Goal: Transaction & Acquisition: Book appointment/travel/reservation

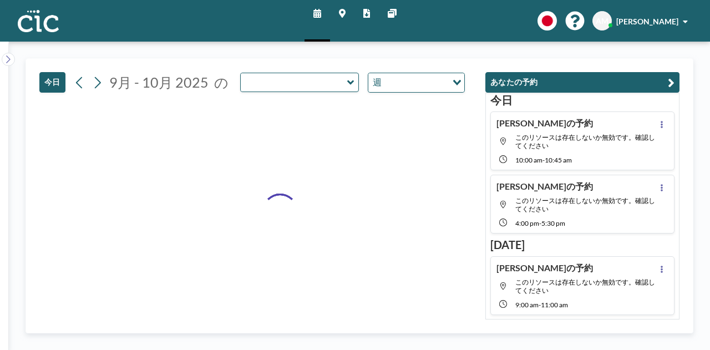
type input "Sumire"
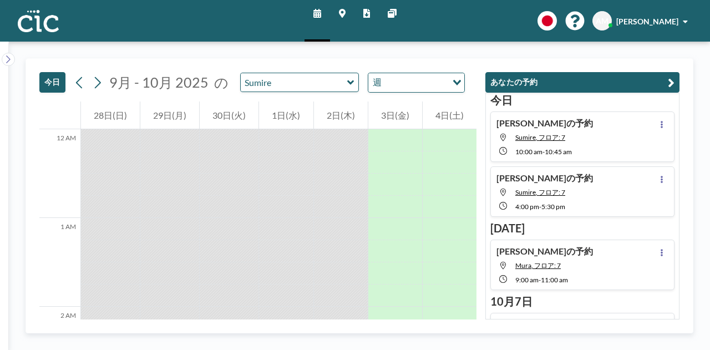
click at [341, 15] on icon at bounding box center [342, 13] width 7 height 9
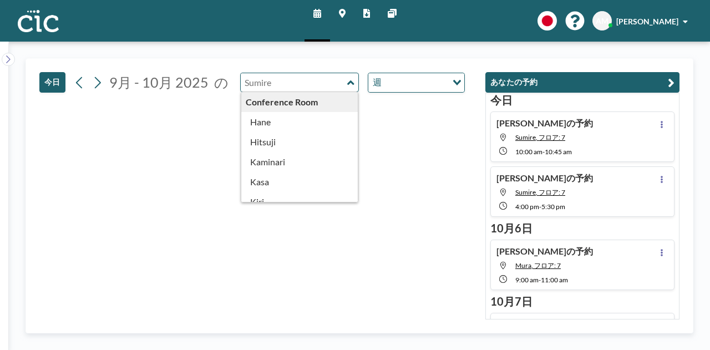
click at [309, 88] on input "text" at bounding box center [294, 82] width 106 height 18
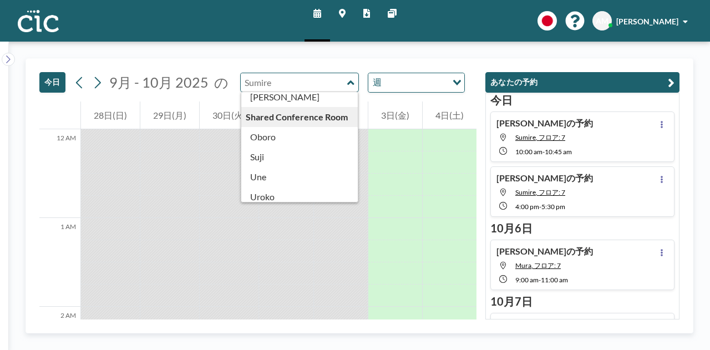
scroll to position [614, 0]
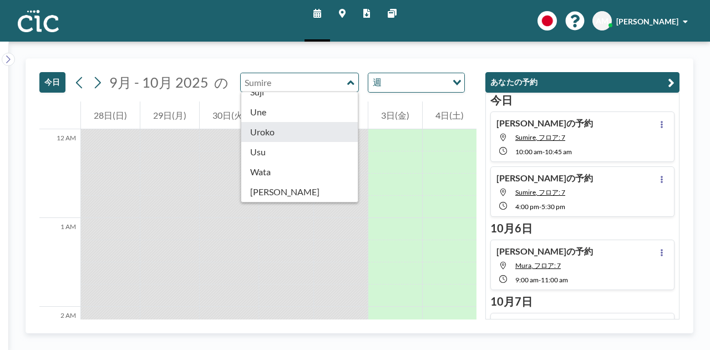
type input "Uroko"
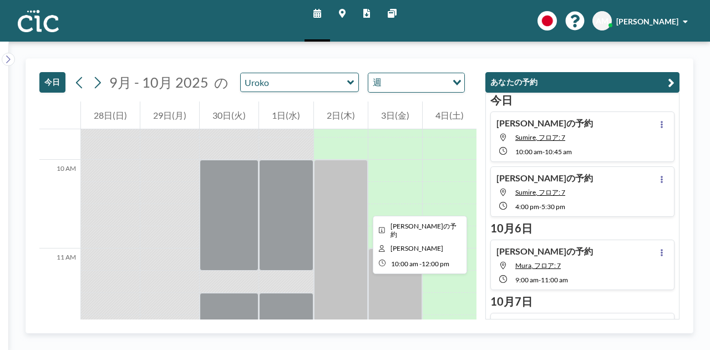
scroll to position [855, 0]
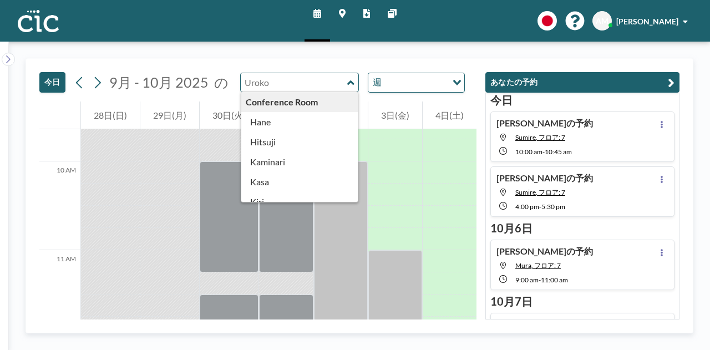
click at [307, 81] on input "text" at bounding box center [294, 82] width 106 height 18
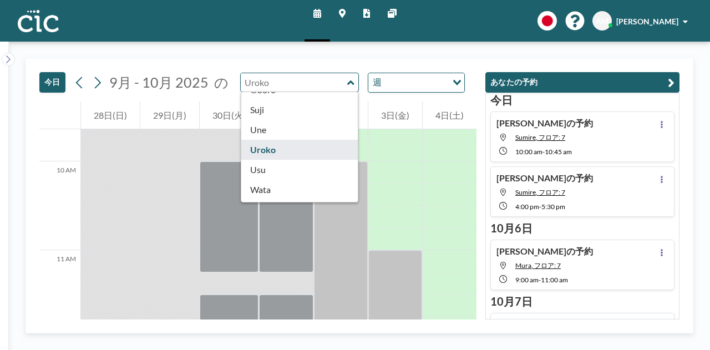
scroll to position [614, 0]
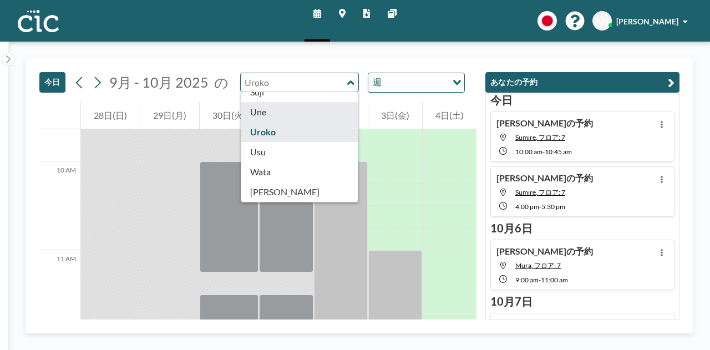
type input "Une"
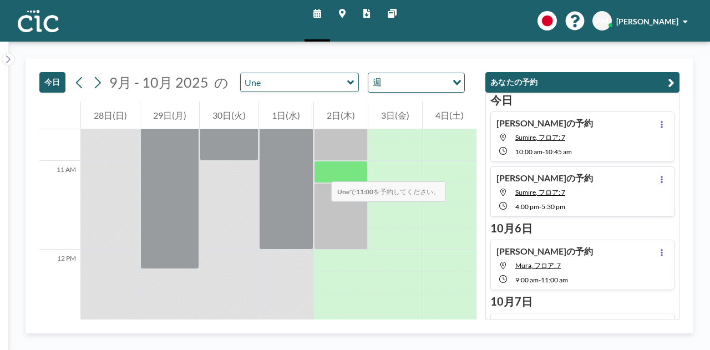
scroll to position [934, 0]
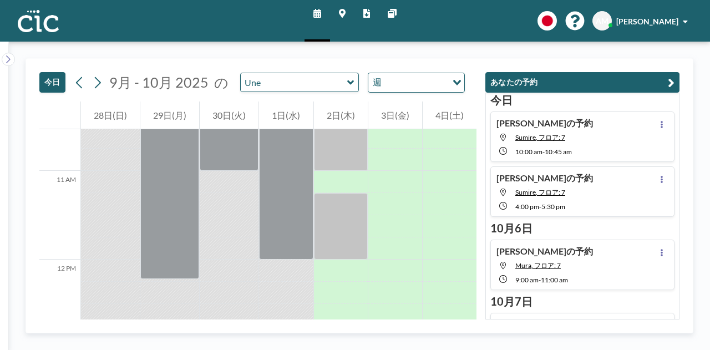
click at [347, 11] on link "マップ" at bounding box center [342, 21] width 24 height 42
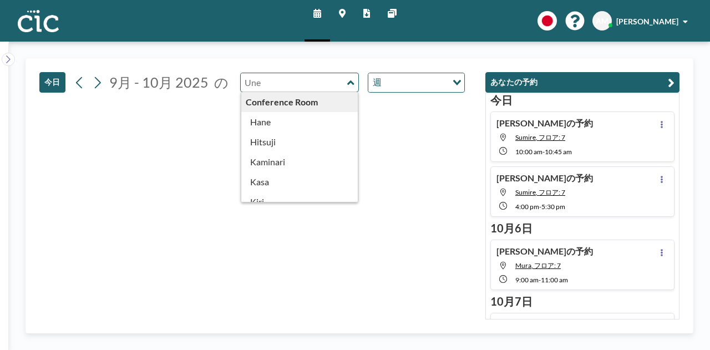
click at [322, 85] on input "text" at bounding box center [294, 82] width 106 height 18
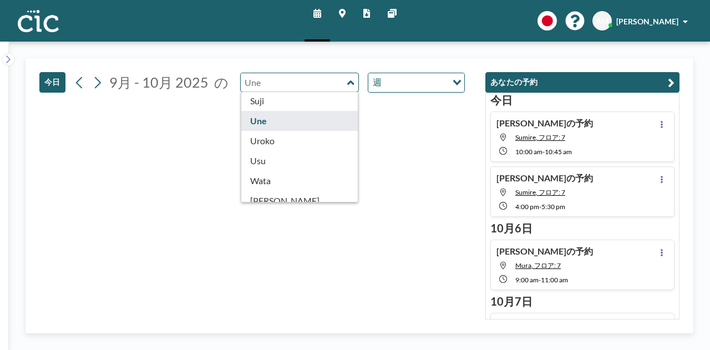
scroll to position [614, 0]
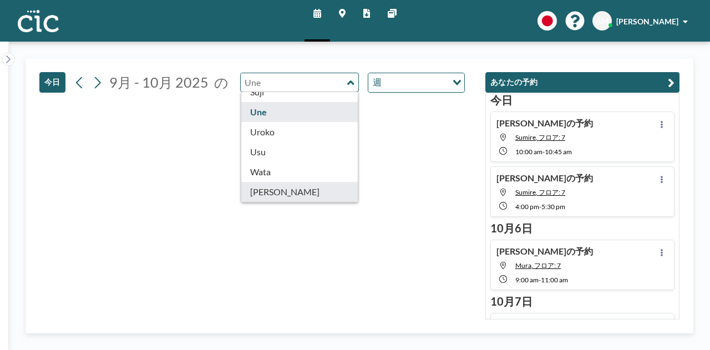
type input "Yuki"
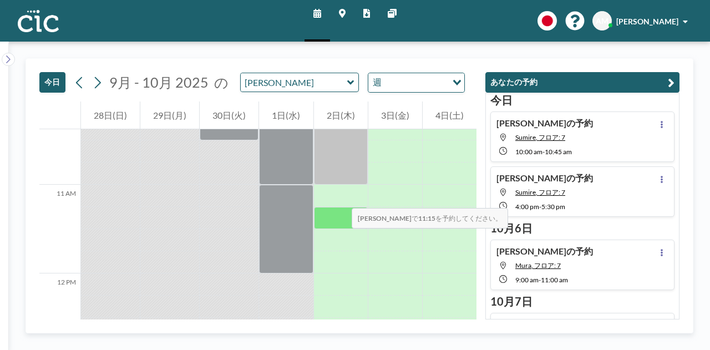
scroll to position [935, 0]
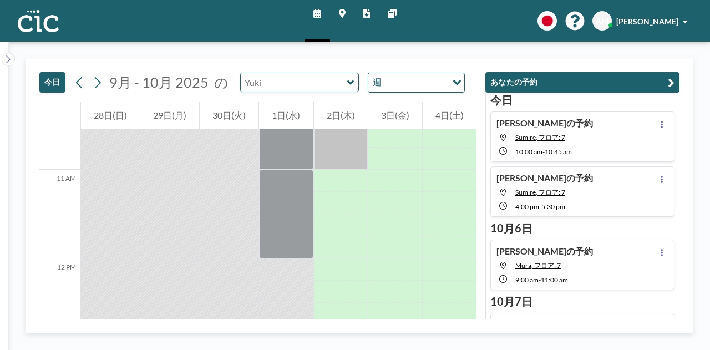
click at [286, 78] on input "text" at bounding box center [294, 82] width 106 height 18
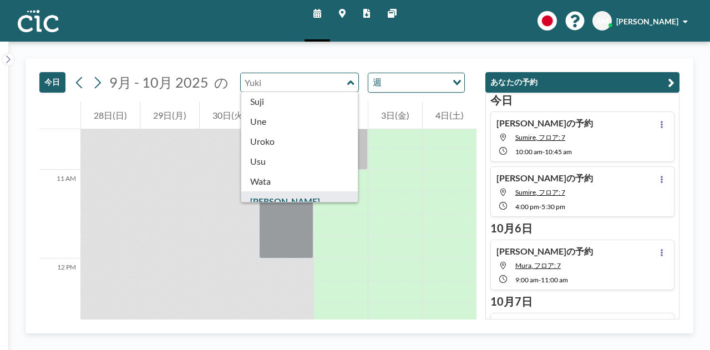
scroll to position [614, 0]
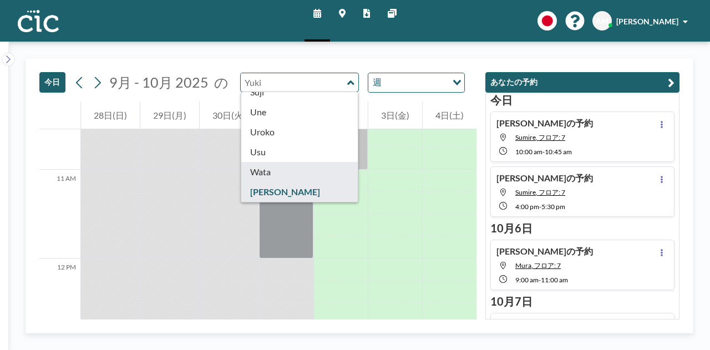
type input "Wata"
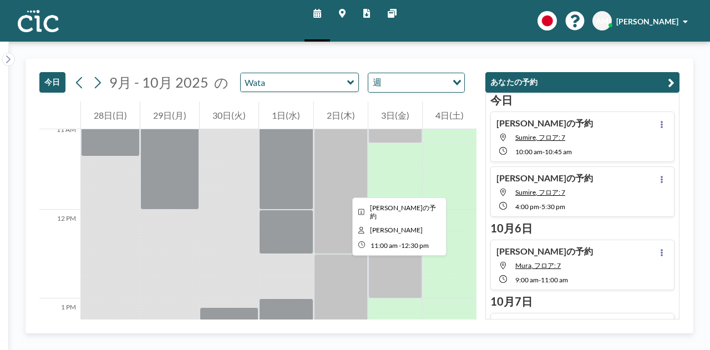
scroll to position [984, 0]
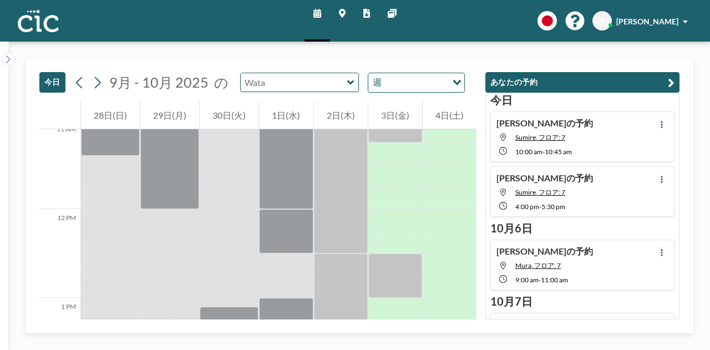
click at [300, 81] on input "text" at bounding box center [294, 82] width 106 height 18
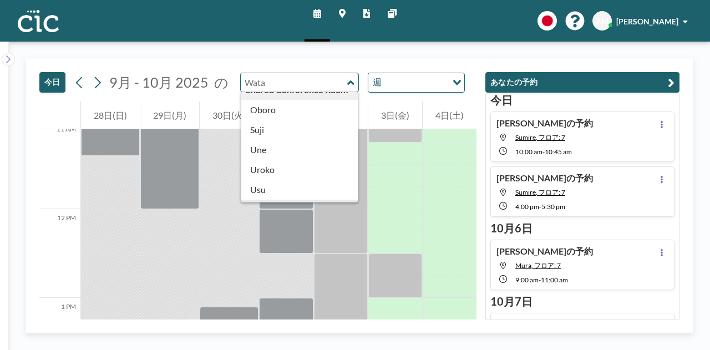
scroll to position [614, 0]
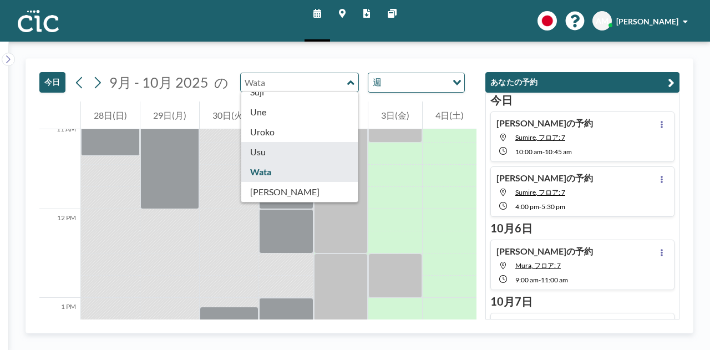
type input "Usu"
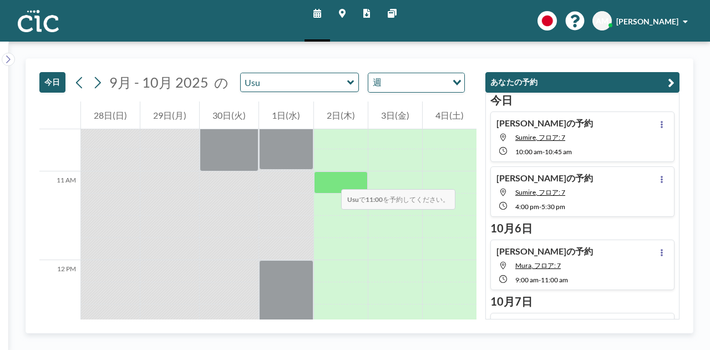
scroll to position [934, 0]
click at [341, 19] on link "マップ" at bounding box center [342, 21] width 24 height 42
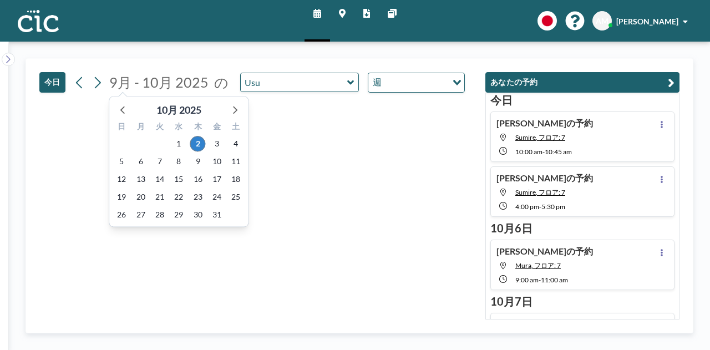
click at [185, 83] on span "9月 - 10月 2025" at bounding box center [158, 82] width 99 height 17
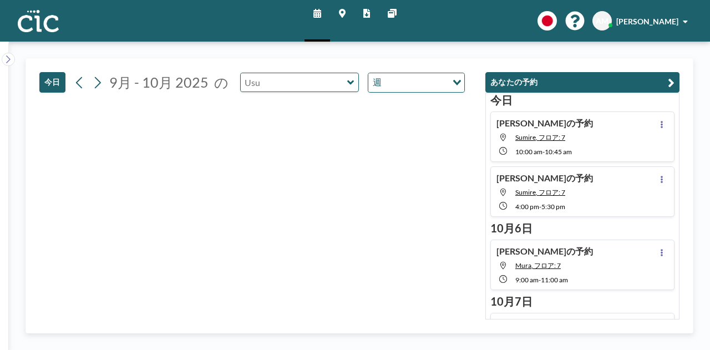
click at [299, 84] on input "text" at bounding box center [294, 82] width 106 height 18
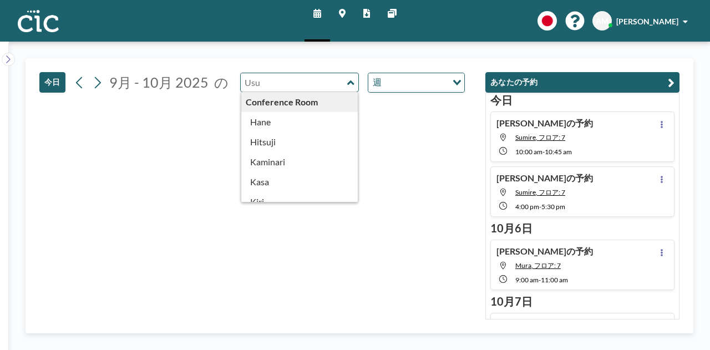
click at [299, 84] on input "text" at bounding box center [294, 82] width 106 height 18
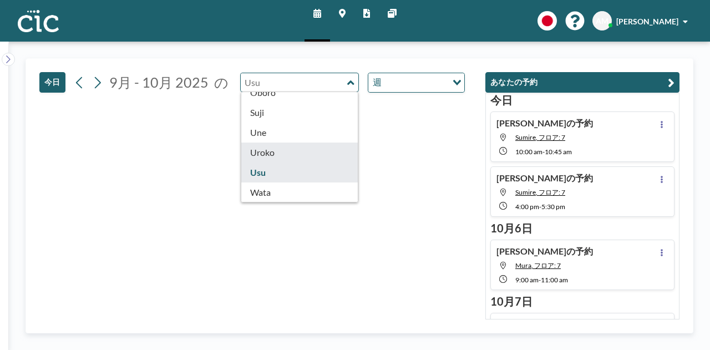
scroll to position [614, 0]
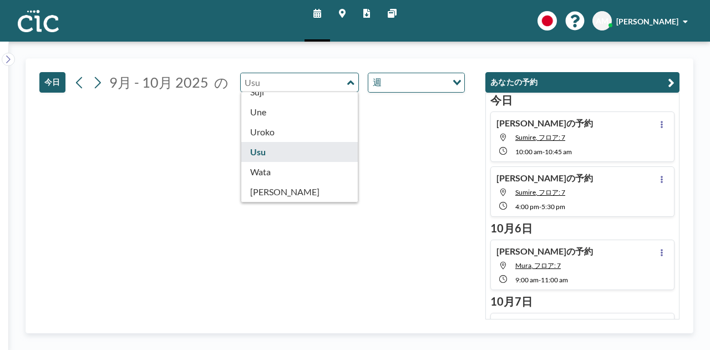
type input "Usu"
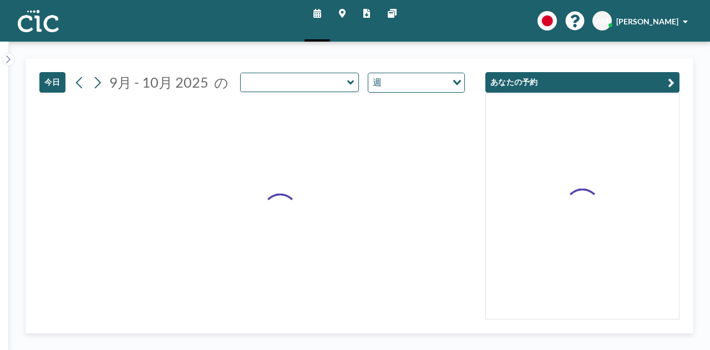
type input "Usu"
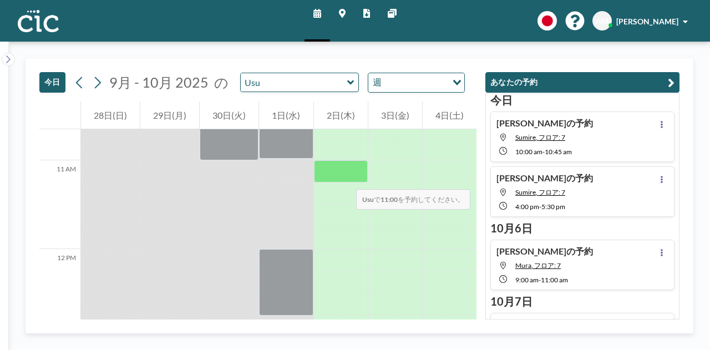
scroll to position [944, 0]
click at [345, 177] on div at bounding box center [341, 172] width 54 height 22
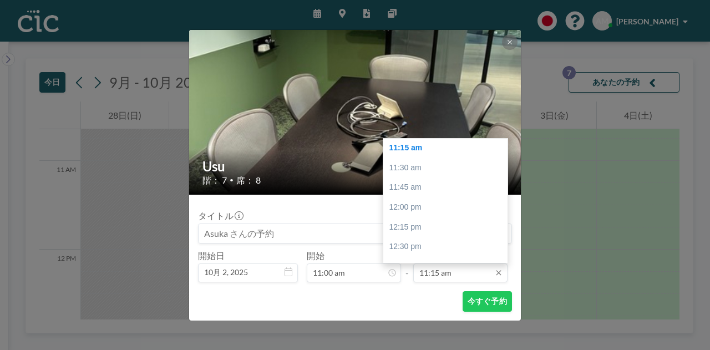
click at [456, 276] on input "11:15 am" at bounding box center [460, 272] width 94 height 19
click at [443, 186] on div "12:15 pm" at bounding box center [448, 190] width 130 height 20
type input "12:15 pm"
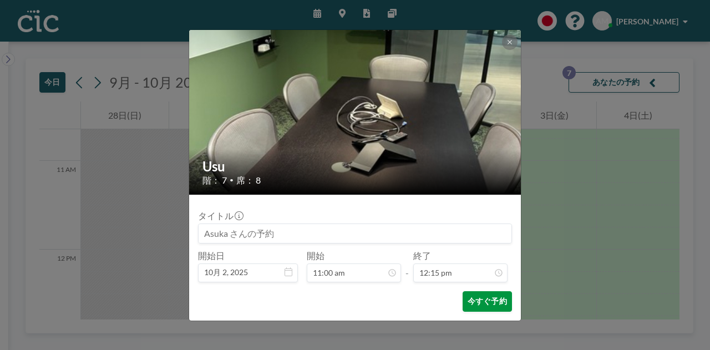
scroll to position [967, 0]
click at [492, 303] on button "今すぐ予約" at bounding box center [486, 301] width 49 height 21
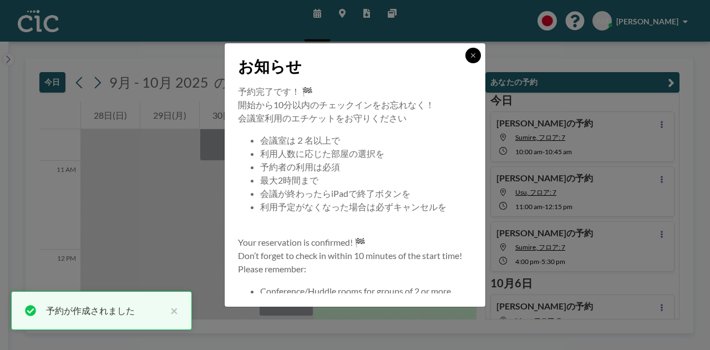
click at [477, 57] on button at bounding box center [473, 56] width 16 height 16
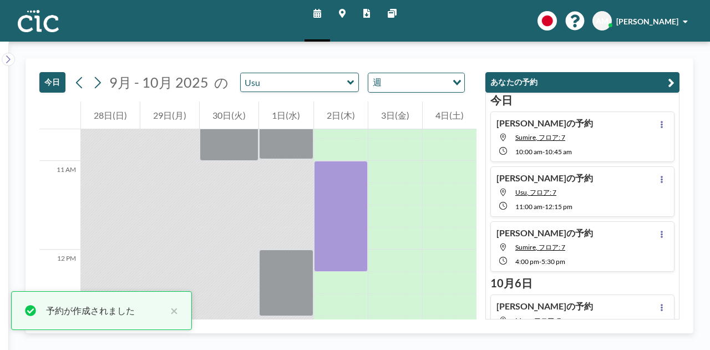
click at [348, 12] on link "マップ" at bounding box center [342, 21] width 24 height 42
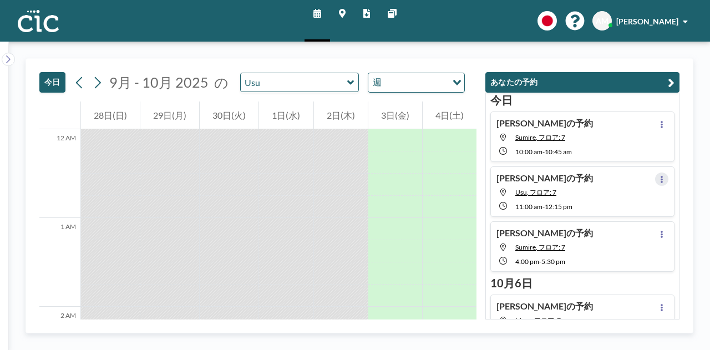
click at [659, 178] on icon at bounding box center [661, 179] width 4 height 7
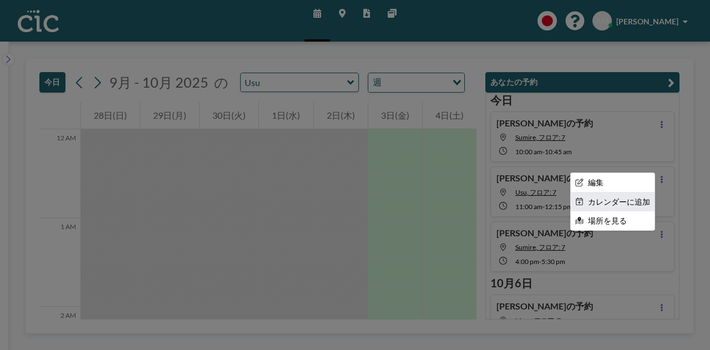
click at [612, 200] on li "カレンダーに追加" at bounding box center [612, 201] width 84 height 19
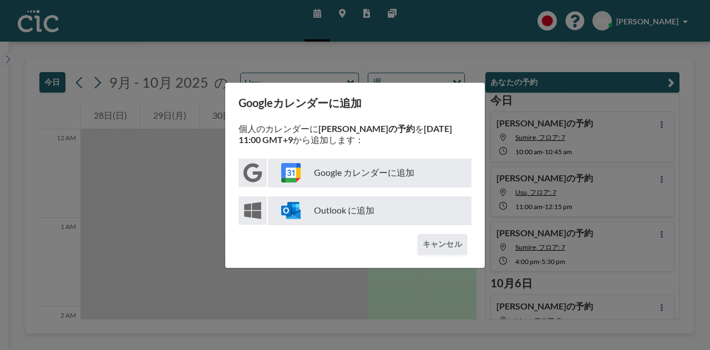
click at [368, 171] on p "Google カレンダーに追加" at bounding box center [369, 173] width 203 height 29
